Goal: Information Seeking & Learning: Understand process/instructions

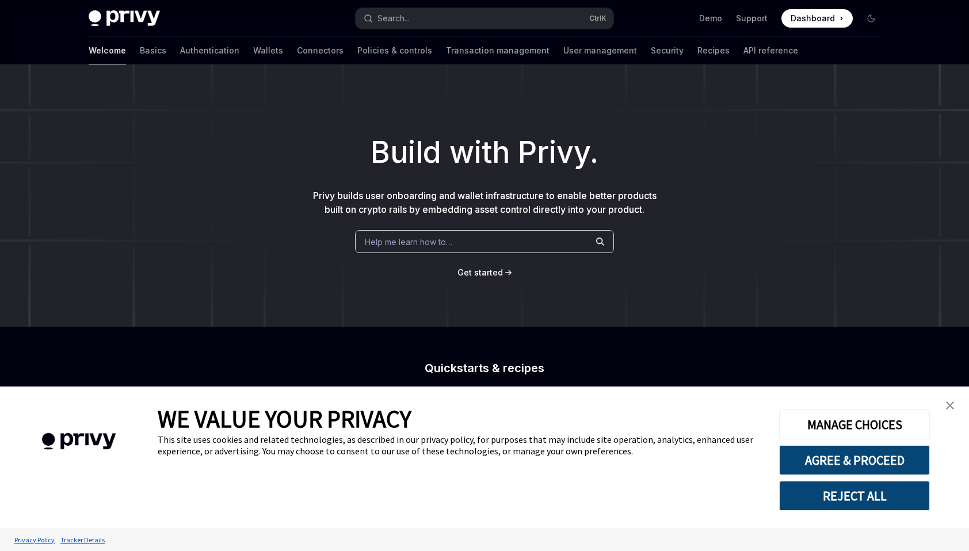
type textarea "*"
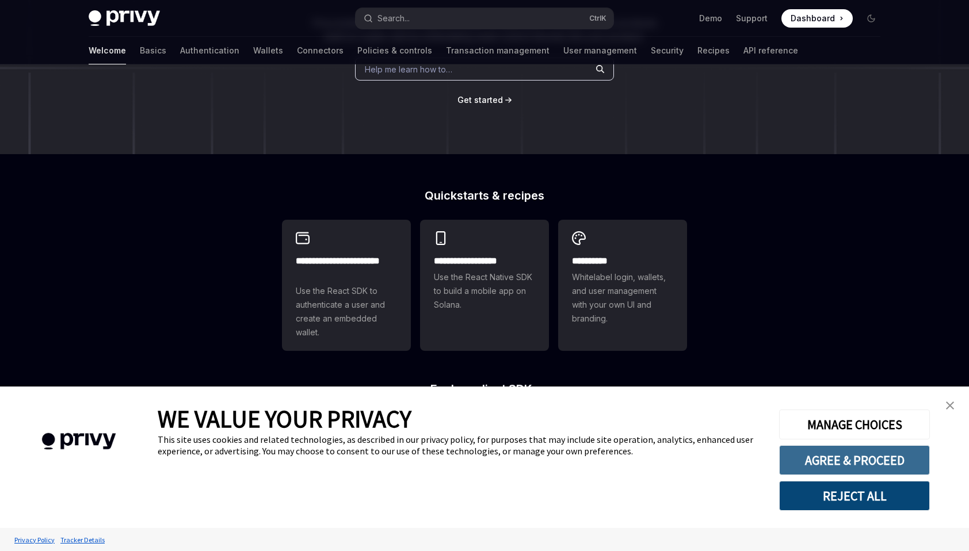
click at [865, 457] on button "AGREE & PROCEED" at bounding box center [854, 460] width 151 height 30
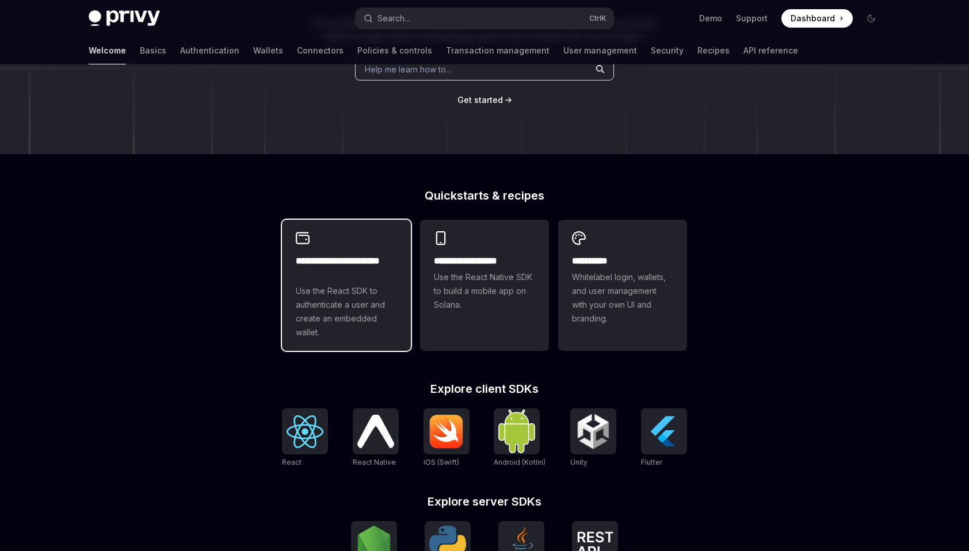
scroll to position [195, 0]
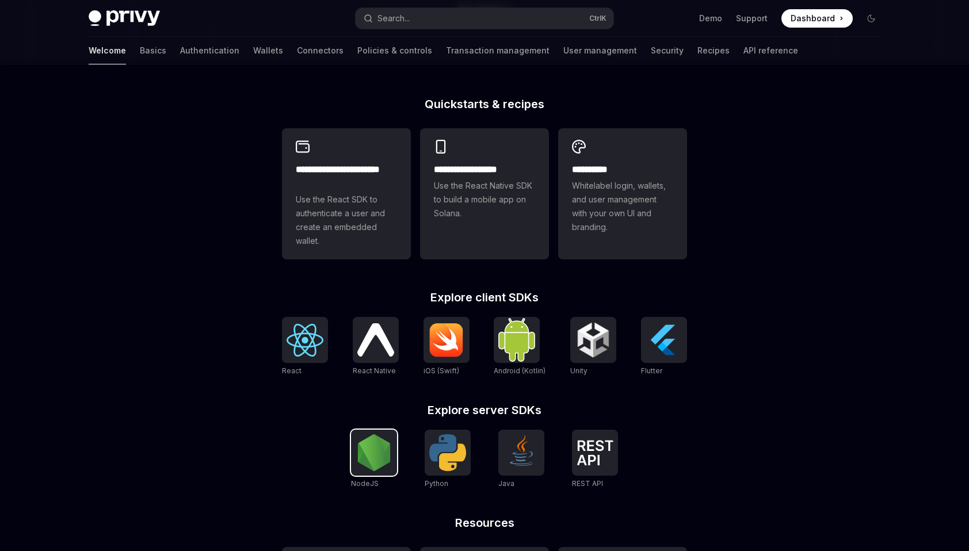
scroll to position [379, 0]
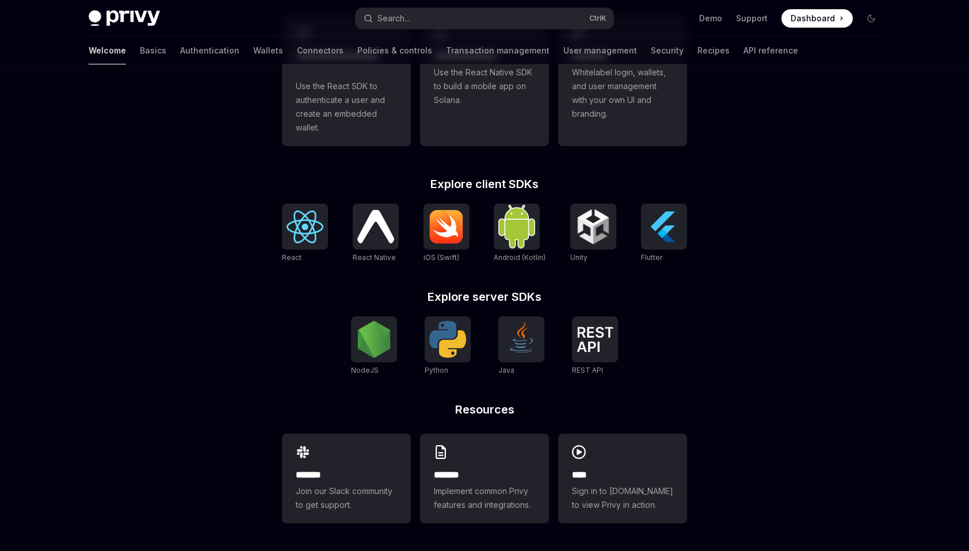
click at [380, 262] on span "React Native" at bounding box center [374, 257] width 43 height 9
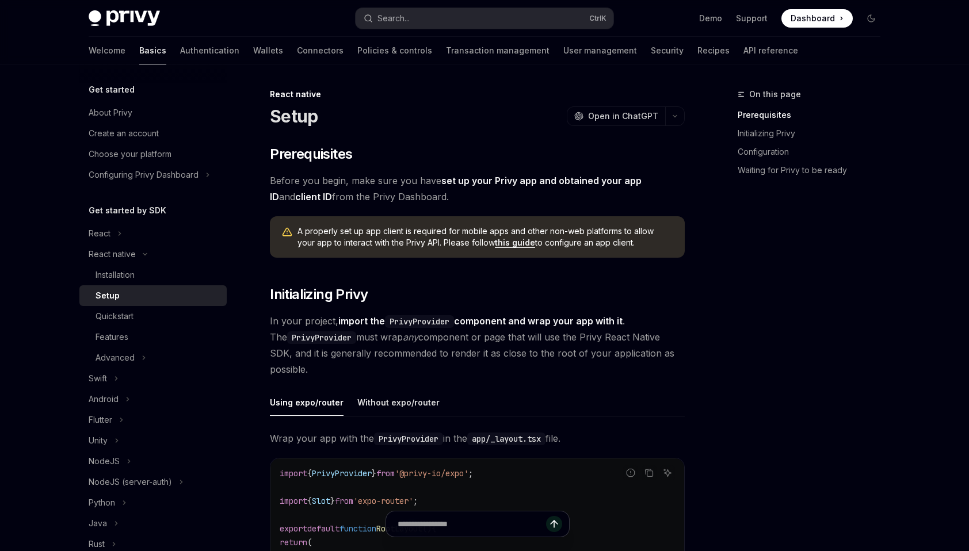
click at [660, 324] on span "In your project, import the PrivyProvider component and wrap your app with it .…" at bounding box center [477, 345] width 415 height 64
click at [487, 198] on span "Before you begin, make sure you have set up your Privy app and obtained your ap…" at bounding box center [477, 189] width 415 height 32
click at [159, 274] on div "Installation" at bounding box center [157, 275] width 124 height 14
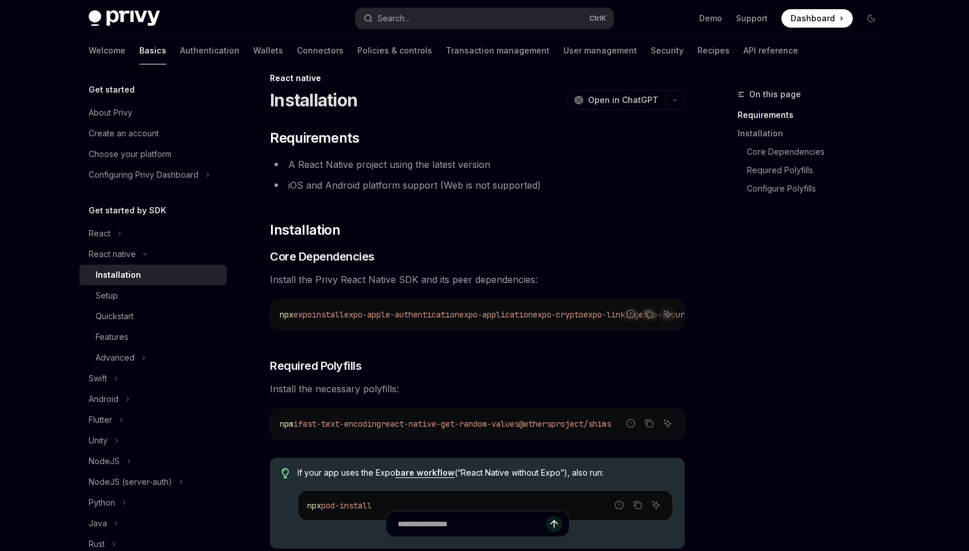
scroll to position [115, 0]
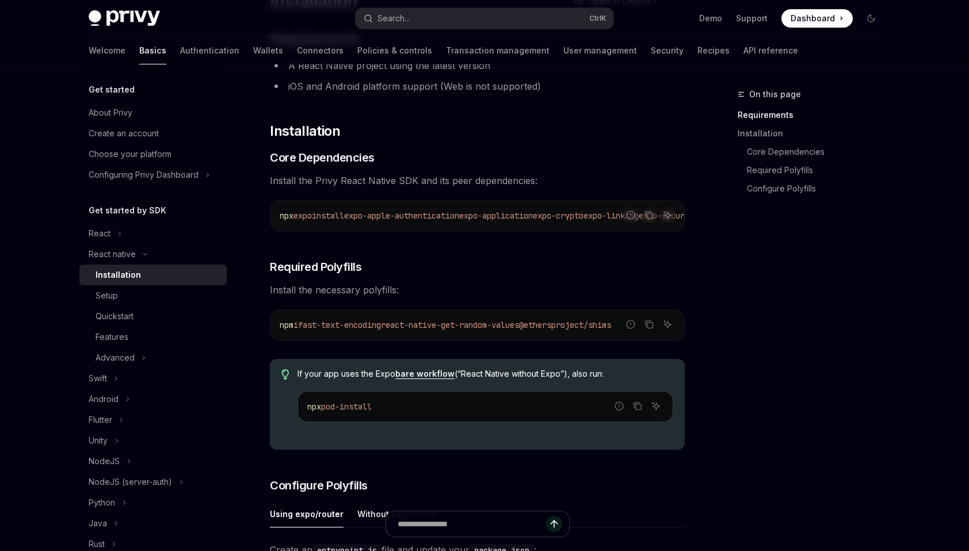
click at [728, 347] on div "On this page Requirements Installation Core Dependencies Required Polyfills Con…" at bounding box center [801, 319] width 175 height 464
click at [346, 298] on span "Install the necessary polyfills:" at bounding box center [477, 290] width 415 height 16
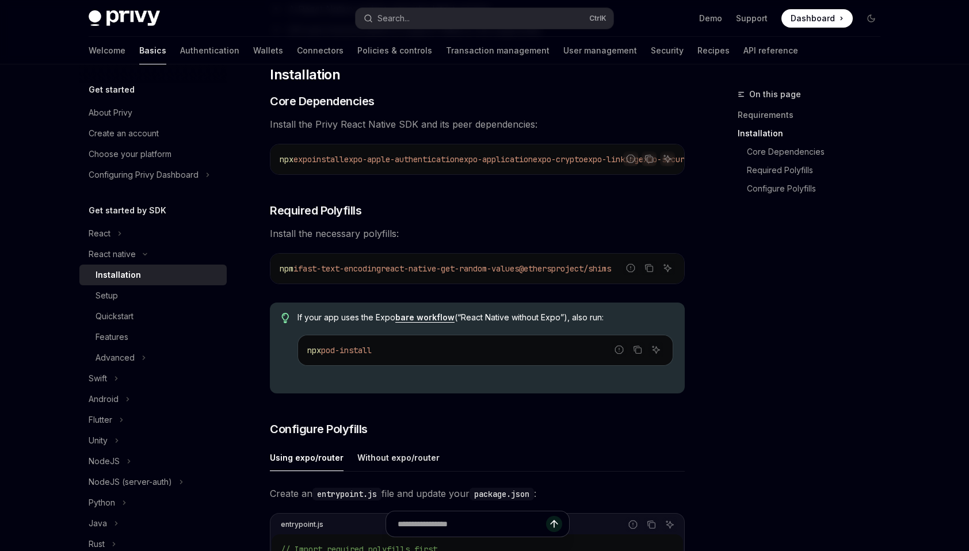
scroll to position [173, 0]
click at [425, 240] on span "Install the necessary polyfills:" at bounding box center [477, 232] width 415 height 16
click at [445, 364] on div "npx pod-install" at bounding box center [485, 349] width 374 height 30
click at [511, 286] on div "​ Requirements A React Native project using the latest version iOS and Android …" at bounding box center [477, 489] width 415 height 1035
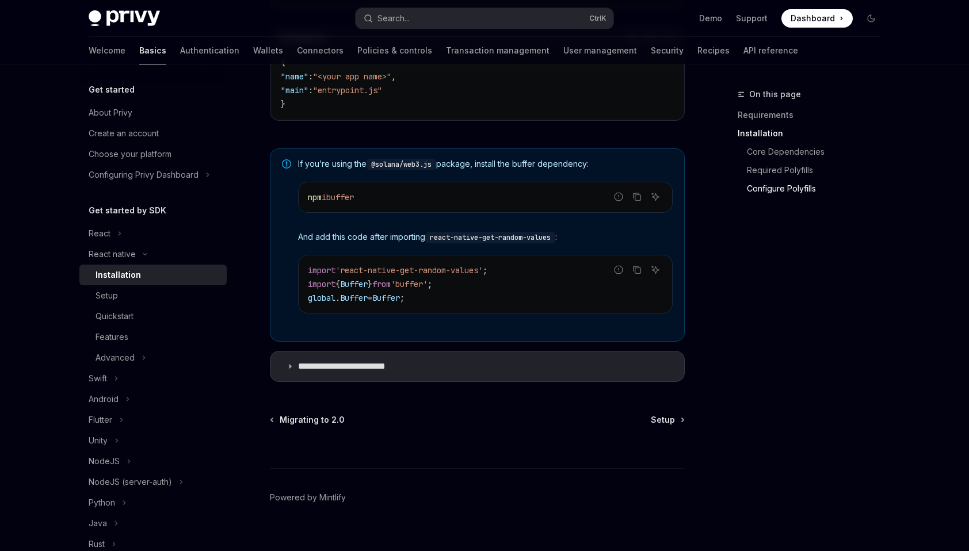
scroll to position [815, 0]
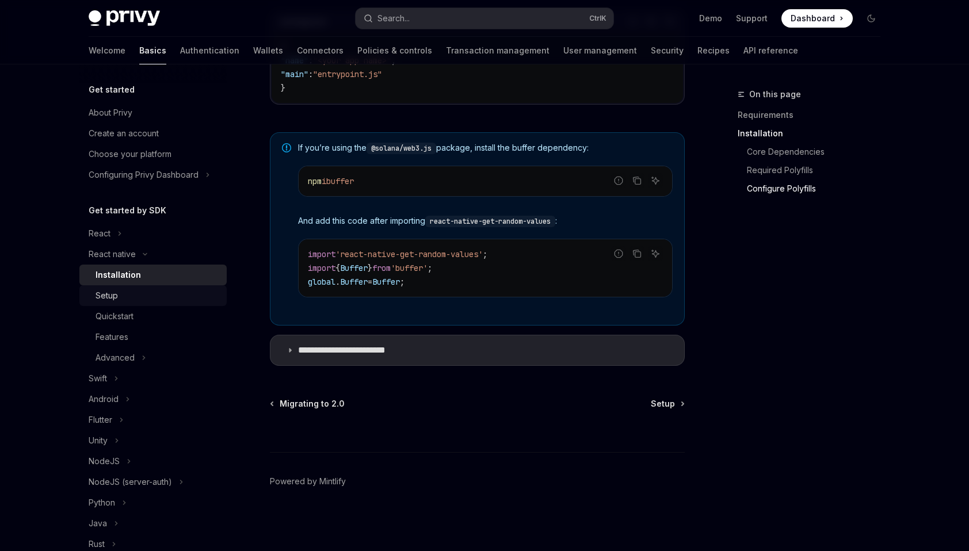
click at [105, 299] on div "Setup" at bounding box center [106, 296] width 22 height 14
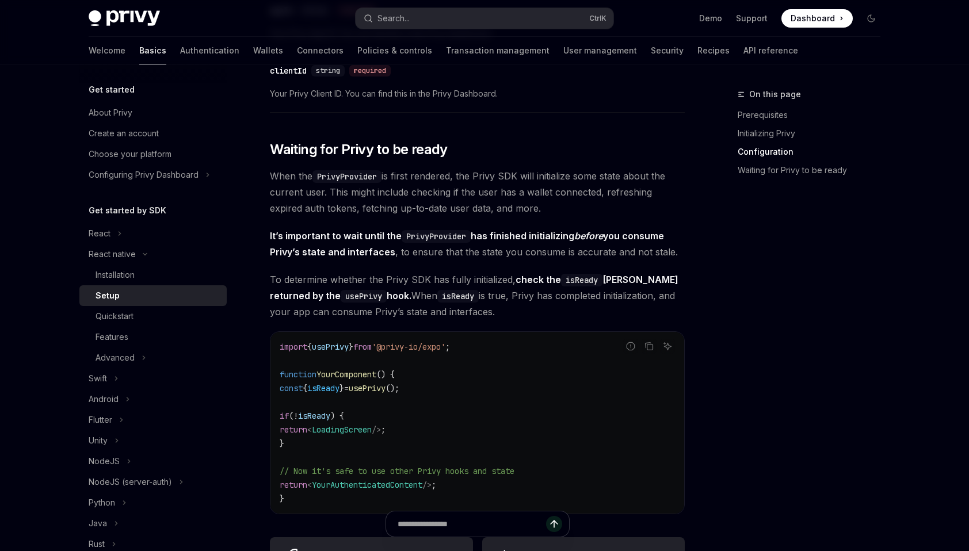
scroll to position [920, 0]
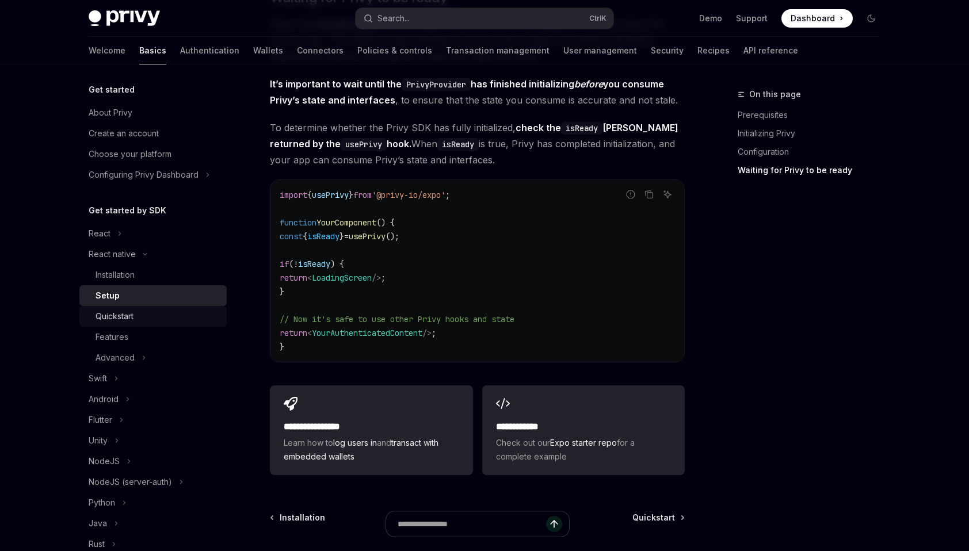
click at [146, 308] on link "Quickstart" at bounding box center [152, 316] width 147 height 21
type textarea "*"
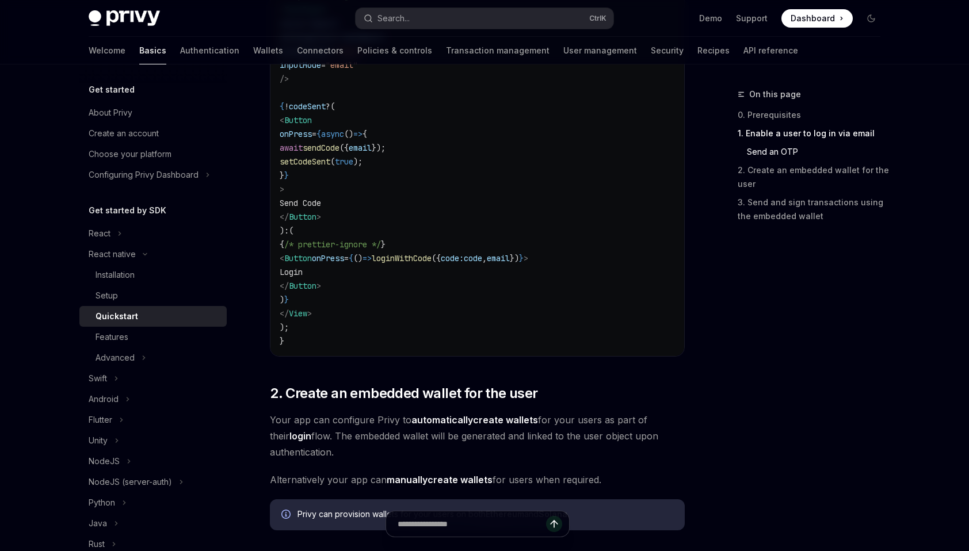
scroll to position [920, 0]
